Goal: Task Accomplishment & Management: Manage account settings

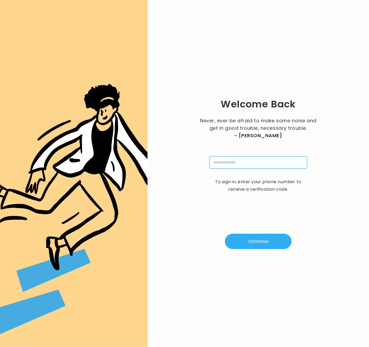
click at [229, 165] on input "tel" at bounding box center [259, 163] width 98 height 12
type input "**********"
click at [241, 238] on button "Continue" at bounding box center [258, 241] width 67 height 15
type input "*"
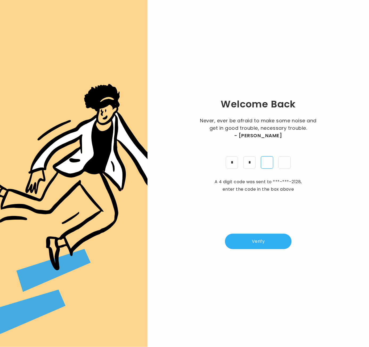
type input "*"
click at [250, 240] on button "Verify" at bounding box center [258, 241] width 67 height 15
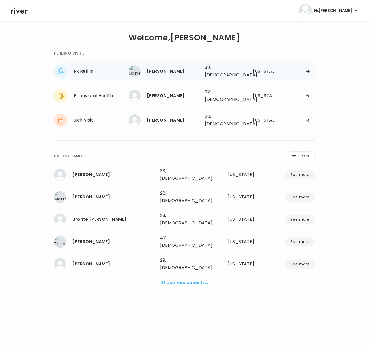
click at [166, 75] on div "Daniel Cook 39, Male See more" at bounding box center [165, 71] width 72 height 12
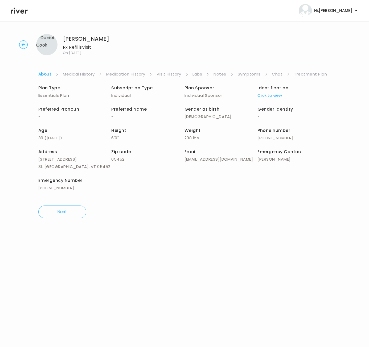
click at [255, 76] on link "Symptoms" at bounding box center [249, 74] width 23 height 7
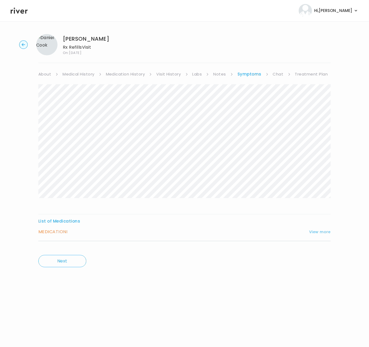
click at [319, 232] on button "View more" at bounding box center [320, 232] width 22 height 6
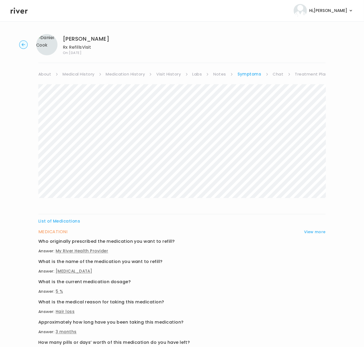
click at [169, 76] on link "Visit History" at bounding box center [168, 74] width 24 height 7
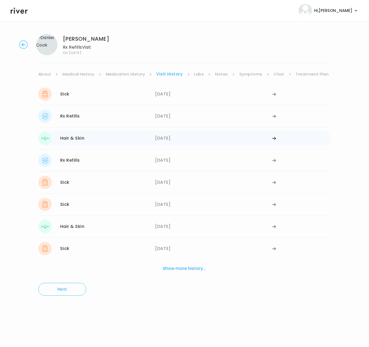
click at [111, 143] on div "Hair & Skin 06/06/2025" at bounding box center [96, 138] width 117 height 13
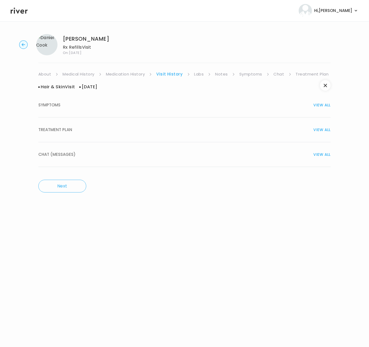
click at [78, 134] on button "TREATMENT PLAN VIEW ALL" at bounding box center [184, 130] width 292 height 25
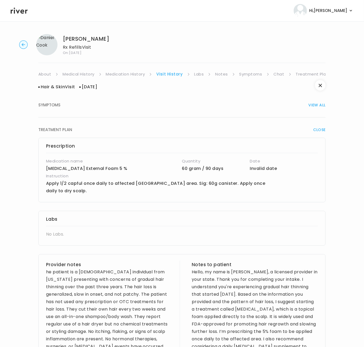
click at [24, 50] on div "Daniel Cook Rx Refills Visit On: 08 Oct 2025" at bounding box center [182, 44] width 347 height 21
click at [20, 44] on circle "button" at bounding box center [23, 45] width 8 height 8
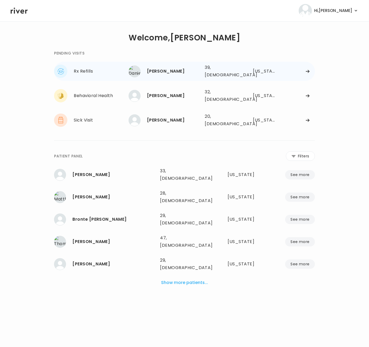
click at [151, 69] on div "Daniel Cook" at bounding box center [174, 71] width 54 height 7
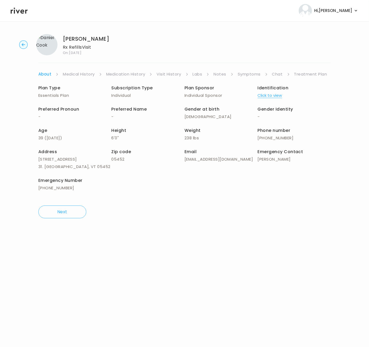
click at [177, 76] on link "Visit History" at bounding box center [169, 74] width 24 height 7
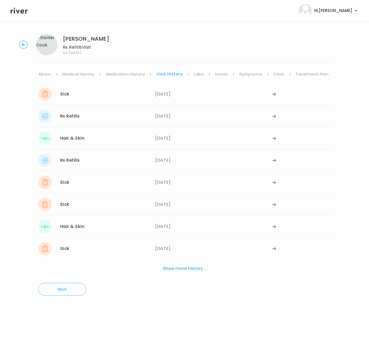
click at [129, 77] on link "Medication History" at bounding box center [125, 74] width 39 height 7
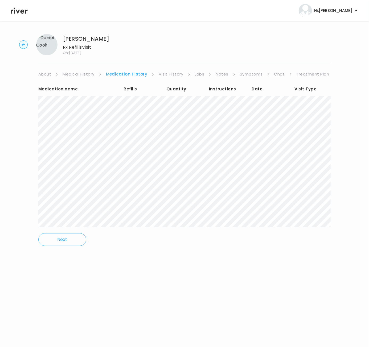
click at [165, 75] on link "Visit History" at bounding box center [171, 74] width 24 height 7
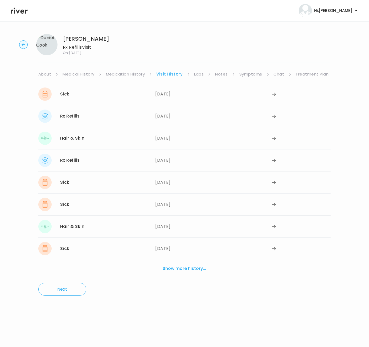
click at [187, 272] on button "Show more history..." at bounding box center [185, 269] width 48 height 12
click at [164, 163] on div "05/20/2024" at bounding box center [213, 160] width 117 height 13
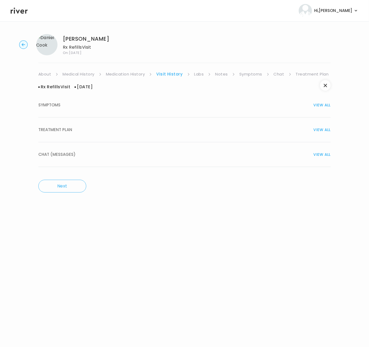
click at [66, 133] on span "TREATMENT PLAN" at bounding box center [55, 129] width 34 height 7
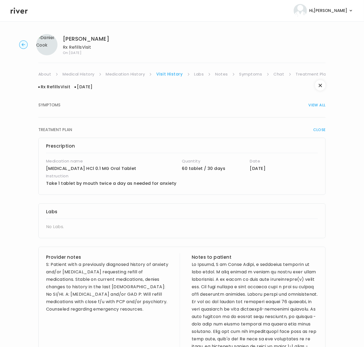
click at [21, 46] on circle "button" at bounding box center [23, 45] width 8 height 8
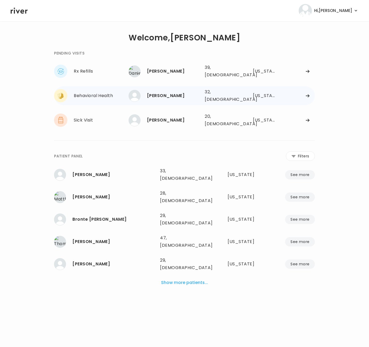
click at [162, 93] on div "[PERSON_NAME]" at bounding box center [174, 95] width 54 height 7
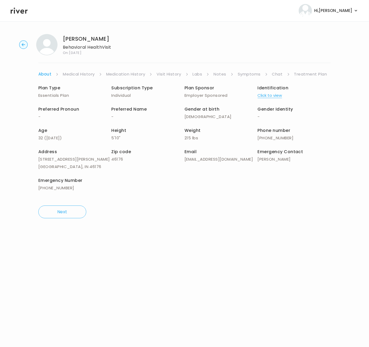
click at [244, 75] on link "Symptoms" at bounding box center [249, 74] width 23 height 7
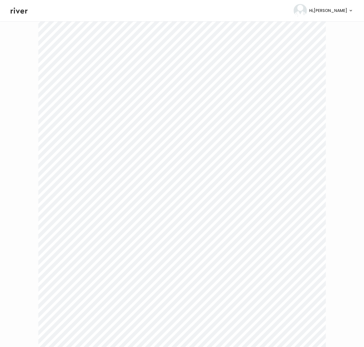
scroll to position [911, 0]
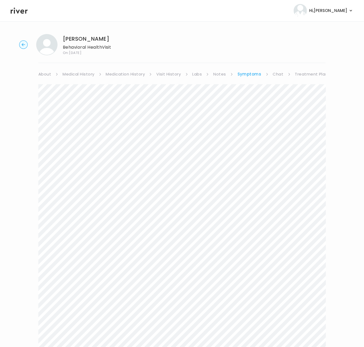
click at [47, 74] on link "About" at bounding box center [44, 74] width 13 height 7
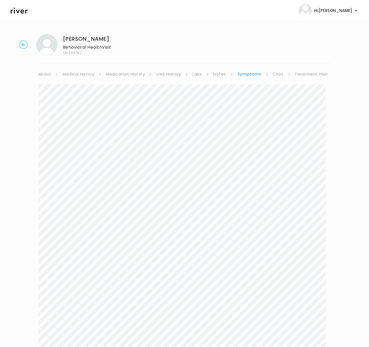
click at [47, 74] on link "About" at bounding box center [44, 74] width 13 height 7
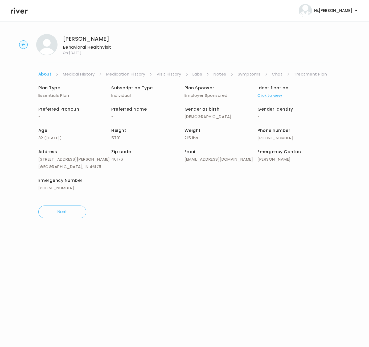
click at [245, 75] on link "Symptoms" at bounding box center [249, 74] width 23 height 7
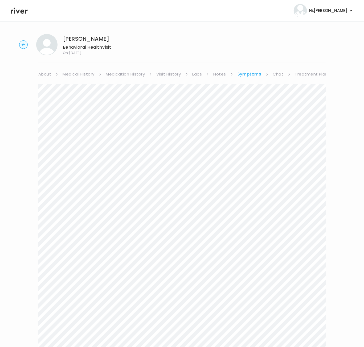
click at [278, 75] on link "Chat" at bounding box center [278, 74] width 11 height 7
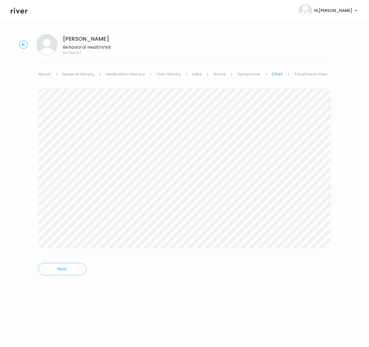
click at [21, 43] on circle "button" at bounding box center [23, 45] width 8 height 8
click at [24, 47] on circle "button" at bounding box center [23, 45] width 8 height 8
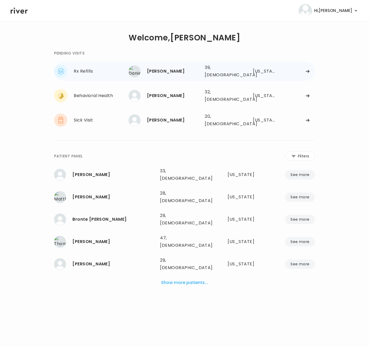
click at [154, 70] on div "Daniel Cook" at bounding box center [174, 71] width 54 height 7
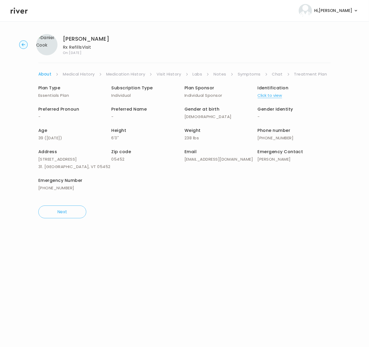
click at [255, 75] on link "Symptoms" at bounding box center [249, 74] width 23 height 7
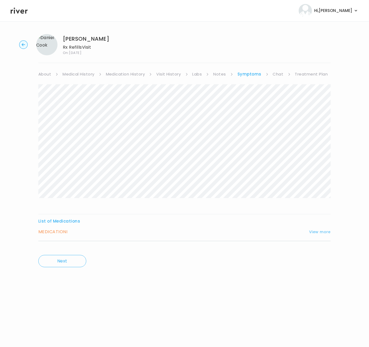
click at [327, 232] on button "View more" at bounding box center [320, 232] width 22 height 6
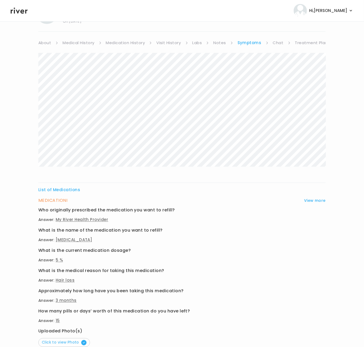
scroll to position [83, 0]
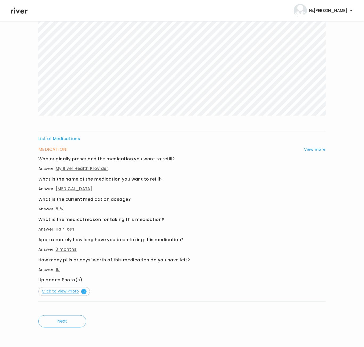
click at [61, 291] on span "Click to view Photo" at bounding box center [64, 291] width 45 height 5
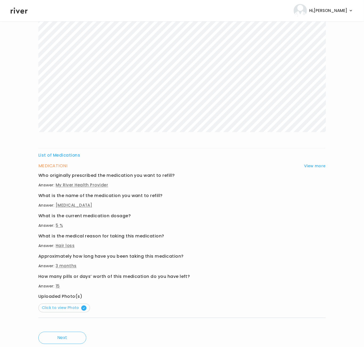
scroll to position [0, 0]
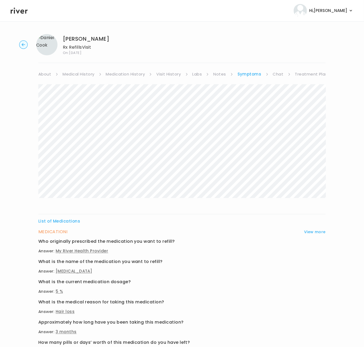
click at [218, 74] on link "Notes" at bounding box center [219, 74] width 13 height 7
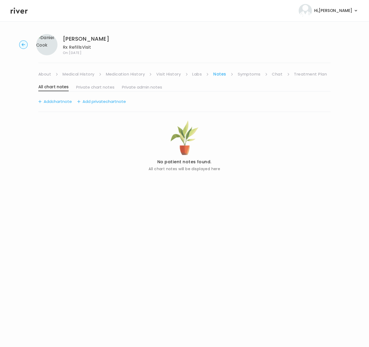
click at [255, 74] on link "Symptoms" at bounding box center [249, 74] width 23 height 7
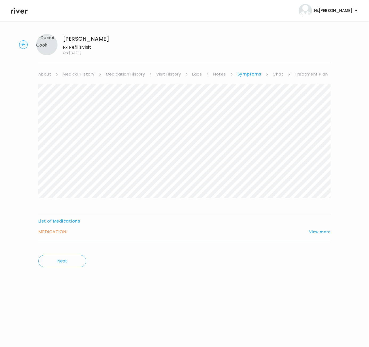
click at [277, 76] on link "Chat" at bounding box center [278, 74] width 11 height 7
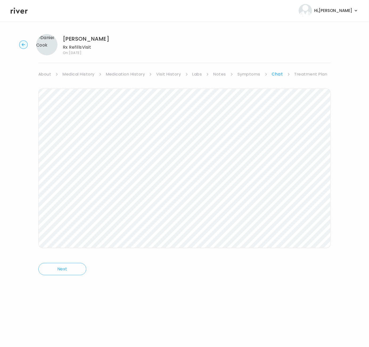
click at [177, 77] on link "Visit History" at bounding box center [168, 74] width 24 height 7
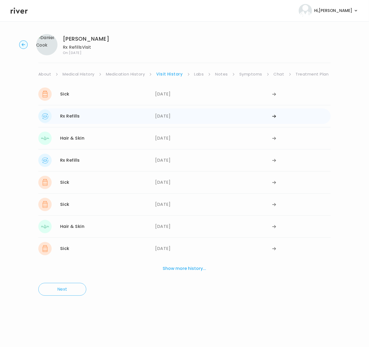
click at [173, 117] on div "07/14/2025" at bounding box center [213, 116] width 117 height 13
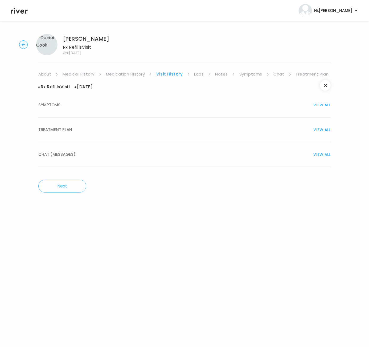
click at [88, 131] on div "TREATMENT PLAN VIEW ALL" at bounding box center [184, 129] width 292 height 7
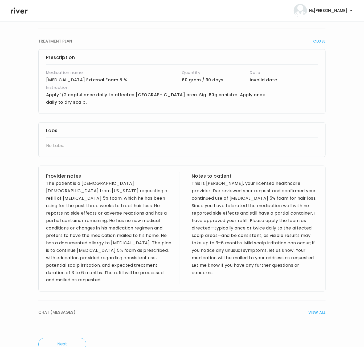
scroll to position [90, 0]
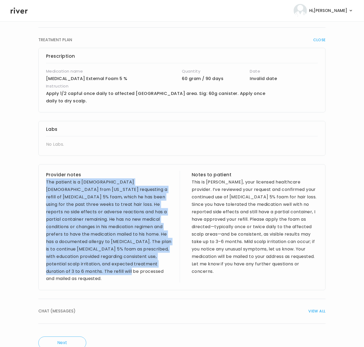
drag, startPoint x: 43, startPoint y: 175, endPoint x: 120, endPoint y: 245, distance: 103.8
click at [136, 260] on div "Provider notes The patient is a 37-year-old male from Vermont requesting a refi…" at bounding box center [181, 228] width 287 height 126
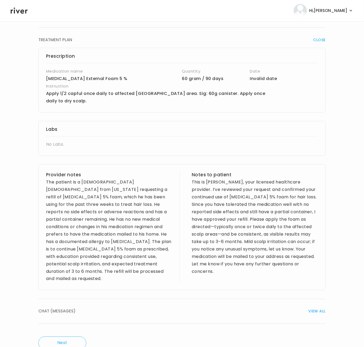
click at [84, 263] on div "The patient is a 37-year-old male from Vermont requesting a refill of Minoxidil…" at bounding box center [109, 231] width 126 height 104
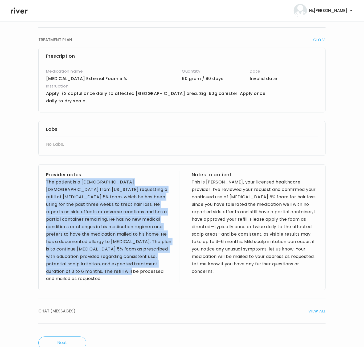
drag, startPoint x: 71, startPoint y: 264, endPoint x: 46, endPoint y: 177, distance: 90.6
click at [46, 177] on div "Provider notes The patient is a 37-year-old male from Vermont requesting a refi…" at bounding box center [181, 228] width 287 height 126
copy div "The patient is a 37-year-old male from Vermont requesting a refill of Minoxidil…"
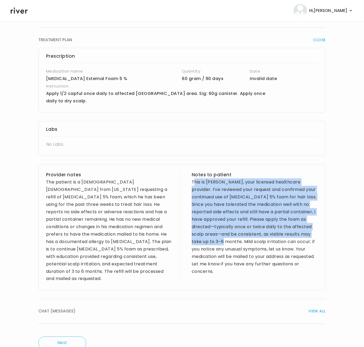
drag, startPoint x: 193, startPoint y: 175, endPoint x: 230, endPoint y: 235, distance: 70.9
click at [230, 235] on div "This is Brittney, your licensed healthcare provider. I’ve reviewed your request…" at bounding box center [255, 227] width 126 height 97
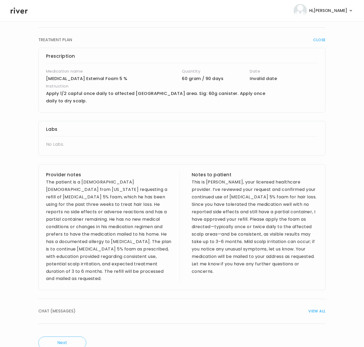
click at [191, 177] on div "Provider notes The patient is a 37-year-old male from Vermont requesting a refi…" at bounding box center [181, 228] width 287 height 126
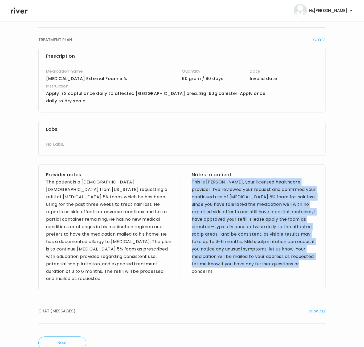
drag, startPoint x: 192, startPoint y: 175, endPoint x: 246, endPoint y: 266, distance: 105.8
click at [246, 266] on div "This is Brittney, your licensed healthcare provider. I’ve reviewed your request…" at bounding box center [255, 227] width 126 height 97
copy div "This is Brittney, your licensed healthcare provider. I’ve reviewed your request…"
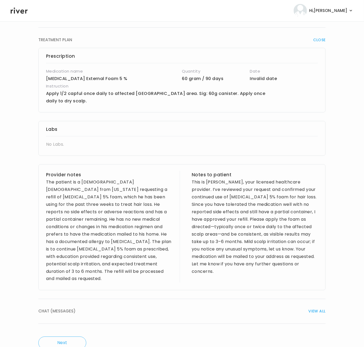
click at [284, 109] on div "Prescription Medication name Minoxidil for Men External Foam 5 % Quantity 60 gr…" at bounding box center [181, 169] width 287 height 243
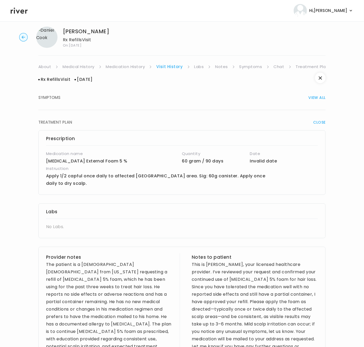
scroll to position [0, 0]
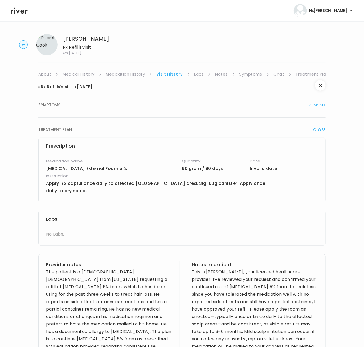
click at [249, 73] on link "Symptoms" at bounding box center [250, 74] width 23 height 7
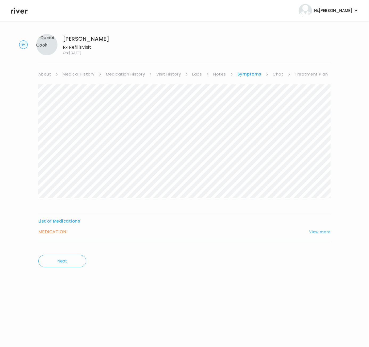
click at [324, 235] on button "View more" at bounding box center [320, 232] width 22 height 6
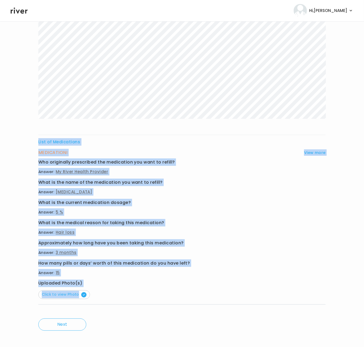
scroll to position [83, 0]
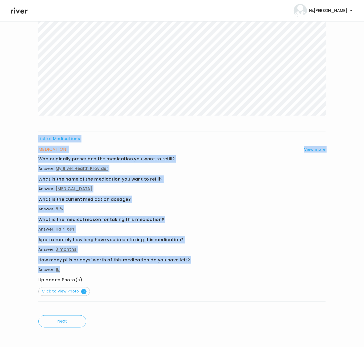
click at [118, 272] on div "List of Medications MEDICATION I View more Who originally prescribed the medica…" at bounding box center [181, 156] width 287 height 308
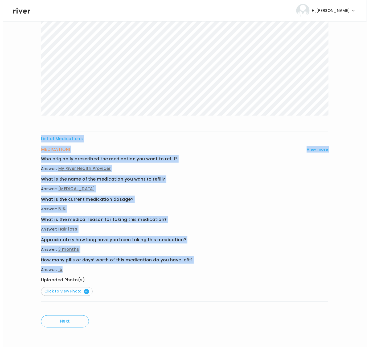
scroll to position [0, 0]
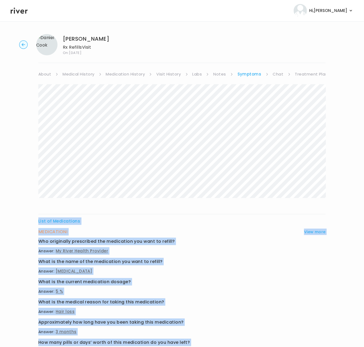
click at [168, 76] on link "Visit History" at bounding box center [168, 74] width 24 height 7
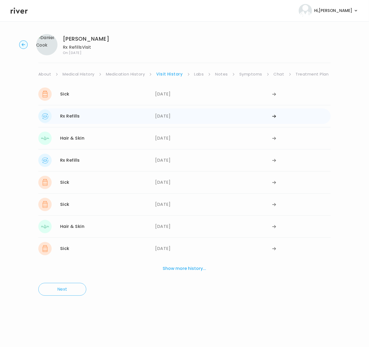
click at [154, 119] on div "Rx Refills 07/14/2025" at bounding box center [96, 116] width 117 height 13
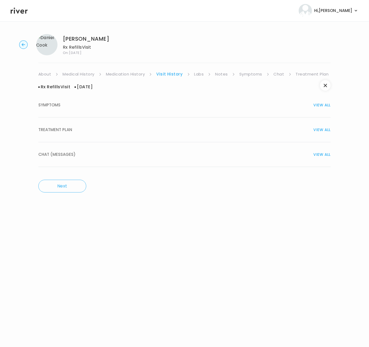
click at [80, 131] on div "TREATMENT PLAN VIEW ALL" at bounding box center [184, 129] width 292 height 7
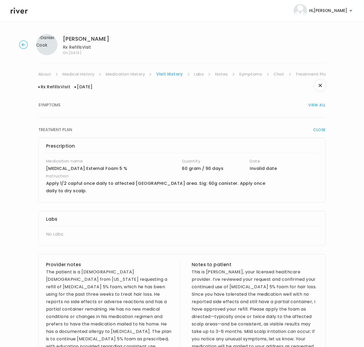
click at [50, 173] on h4 "Instruction" at bounding box center [159, 176] width 227 height 7
drag, startPoint x: 46, startPoint y: 170, endPoint x: 127, endPoint y: 166, distance: 80.8
click at [127, 165] on p "Minoxidil for Men External Foam 5 %" at bounding box center [114, 168] width 136 height 7
copy p "Minoxidil for Men External Foam 5 %"
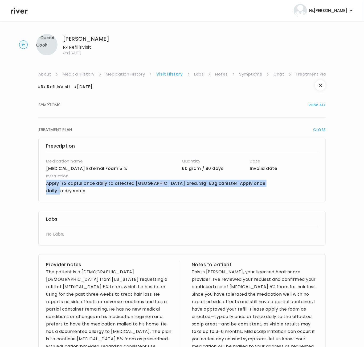
drag, startPoint x: 46, startPoint y: 184, endPoint x: 272, endPoint y: 182, distance: 226.1
click at [272, 182] on div "Prescription Medication name Minoxidil for Men External Foam 5 % Quantity 60 gr…" at bounding box center [181, 170] width 287 height 65
copy p "Apply 1/2 capful once daily to affected scalp area. Sig: 60g canister. Apply on…"
click at [42, 74] on link "About" at bounding box center [44, 74] width 13 height 7
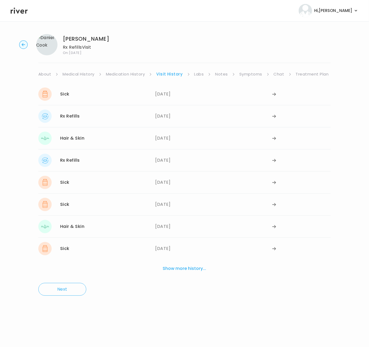
click at [306, 69] on div "Daniel Cook Rx Refills Visit On: 08 Oct 2025 About Medical History Medication H…" at bounding box center [184, 165] width 369 height 271
click at [301, 79] on div "Sick 08/30/2025 08/30/2025 Rx Refills 07/14/2025 07/14/2025 Hair & Skin 06/06/2…" at bounding box center [184, 177] width 292 height 199
click at [304, 76] on link "Treatment Plan" at bounding box center [312, 74] width 33 height 7
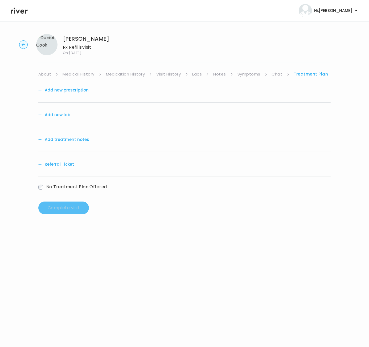
click at [75, 140] on button "Add treatment notes" at bounding box center [63, 139] width 51 height 7
click at [74, 139] on button "Add treatment notes" at bounding box center [63, 139] width 51 height 7
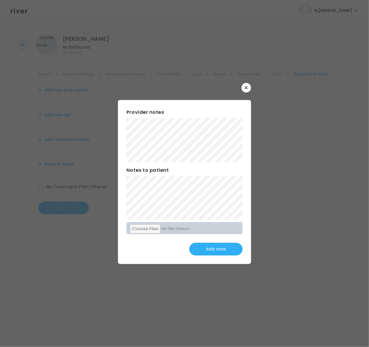
click at [201, 216] on div "Provider notes Notes to patient Click here to attach files Add note" at bounding box center [184, 182] width 133 height 165
click at [230, 184] on div "Provider notes Notes to patient Click here to attach files Add note" at bounding box center [184, 182] width 133 height 165
click at [212, 249] on button "Update note" at bounding box center [215, 249] width 53 height 13
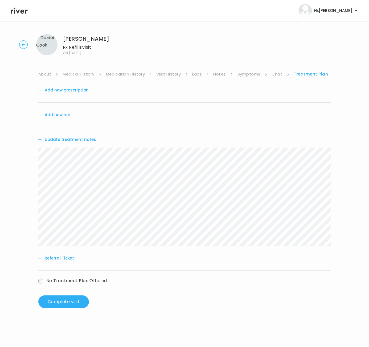
click at [67, 91] on button "Add new prescription" at bounding box center [63, 90] width 50 height 7
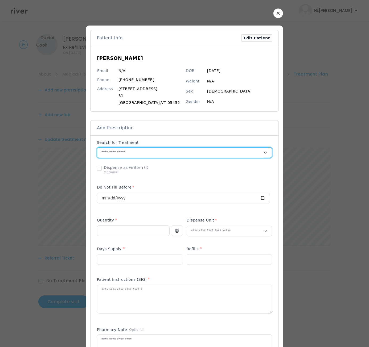
click at [129, 151] on input "text" at bounding box center [180, 153] width 166 height 10
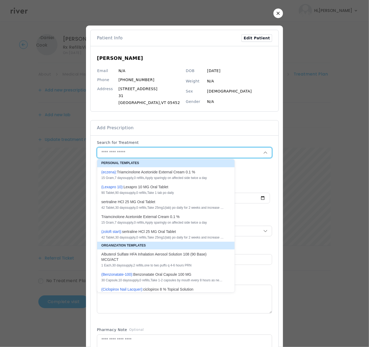
paste input "**********"
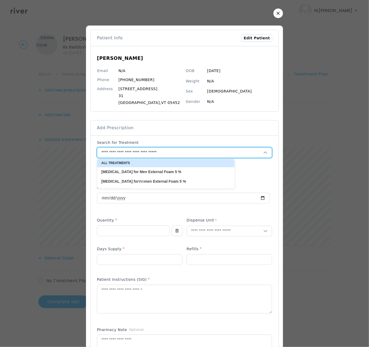
type input "**********"
click at [148, 174] on strong "External" at bounding box center [155, 172] width 15 height 4
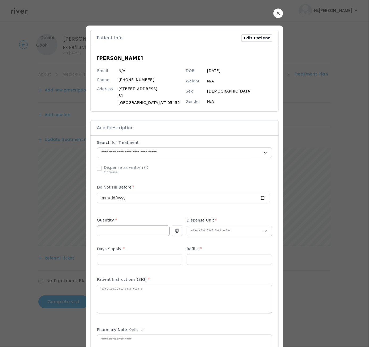
click at [109, 231] on input "number" at bounding box center [133, 231] width 72 height 10
type input "**"
click at [208, 232] on input "text" at bounding box center [225, 231] width 76 height 10
type input "**"
click at [222, 239] on p "Gram" at bounding box center [229, 243] width 70 height 8
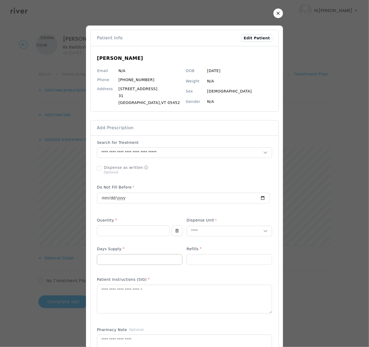
click at [156, 256] on input "number" at bounding box center [139, 260] width 85 height 10
type input "**"
click at [226, 258] on input "number" at bounding box center [229, 260] width 85 height 10
type input "*"
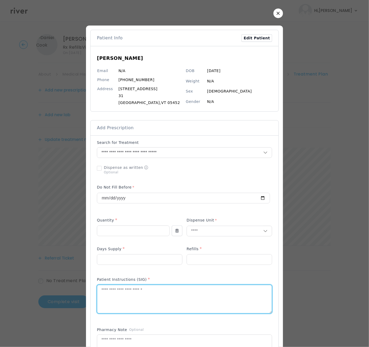
click at [106, 297] on textarea at bounding box center [184, 299] width 175 height 28
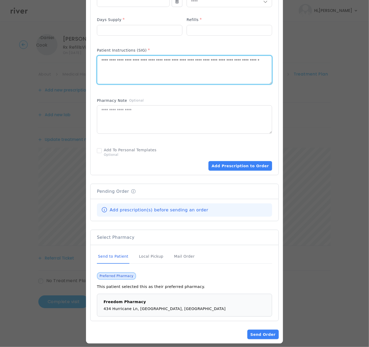
scroll to position [233, 0]
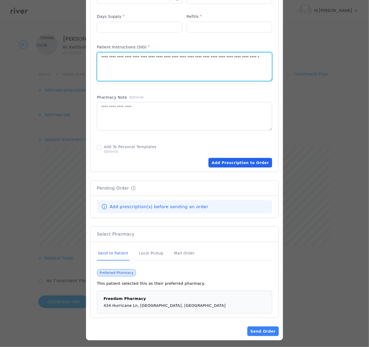
type textarea "**********"
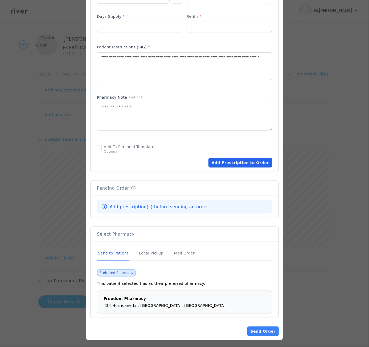
click at [233, 162] on button "Add Prescription to Order" at bounding box center [240, 163] width 64 height 10
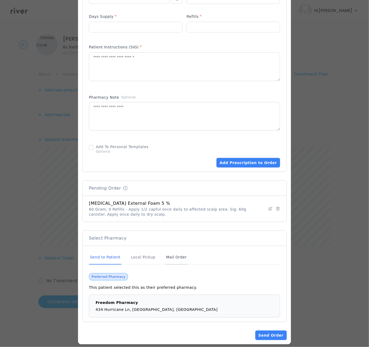
click at [176, 257] on div "Mail Order" at bounding box center [176, 258] width 23 height 14
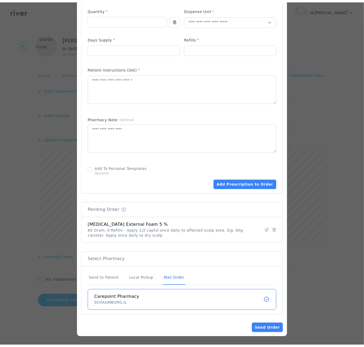
scroll to position [209, 0]
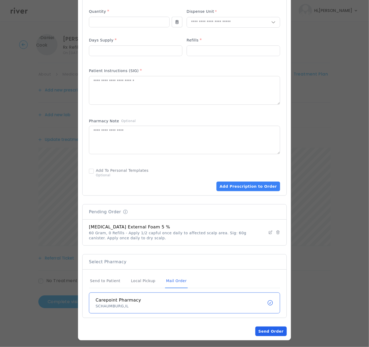
click at [278, 331] on button "Send Order" at bounding box center [270, 332] width 31 height 10
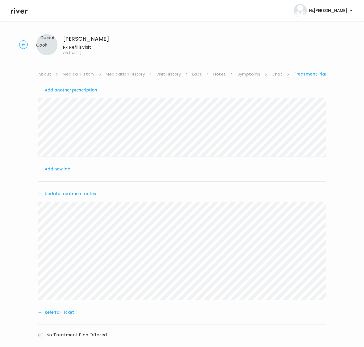
click at [65, 194] on button "Update treatment notes" at bounding box center [67, 193] width 58 height 7
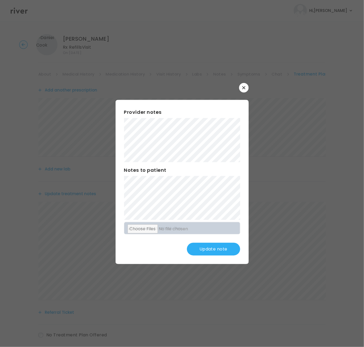
click at [214, 248] on button "Update note" at bounding box center [213, 249] width 53 height 13
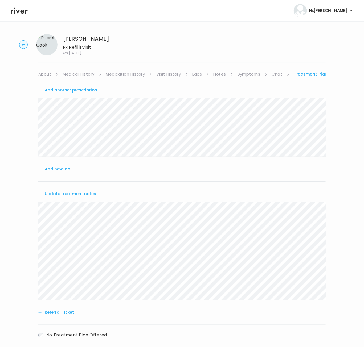
scroll to position [28, 0]
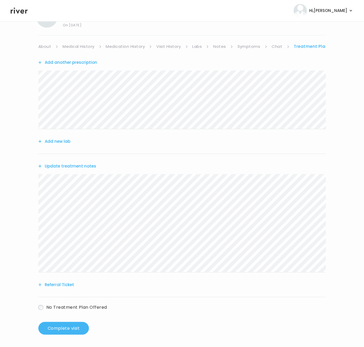
click at [68, 330] on button "Complete visit" at bounding box center [63, 328] width 51 height 13
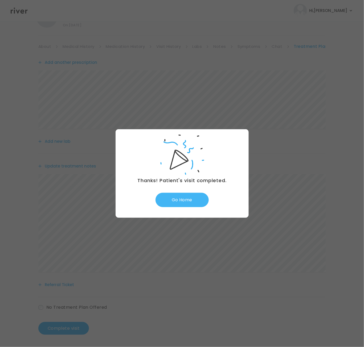
click at [186, 201] on button "Go Home" at bounding box center [181, 200] width 53 height 14
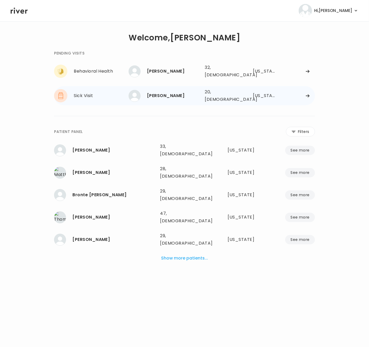
click at [312, 93] on div "Kaitlyn Tolley 20, Female See more 20, Female Florida" at bounding box center [222, 95] width 186 height 17
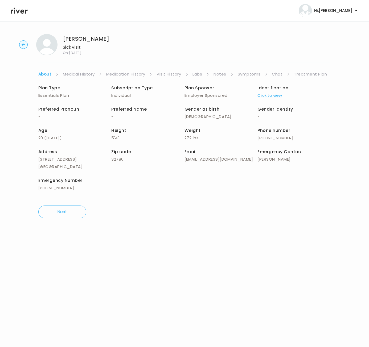
click at [279, 76] on link "Chat" at bounding box center [277, 74] width 11 height 7
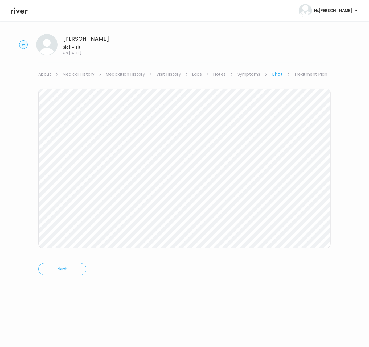
click at [23, 10] on icon at bounding box center [19, 11] width 17 height 6
